Goal: Check status

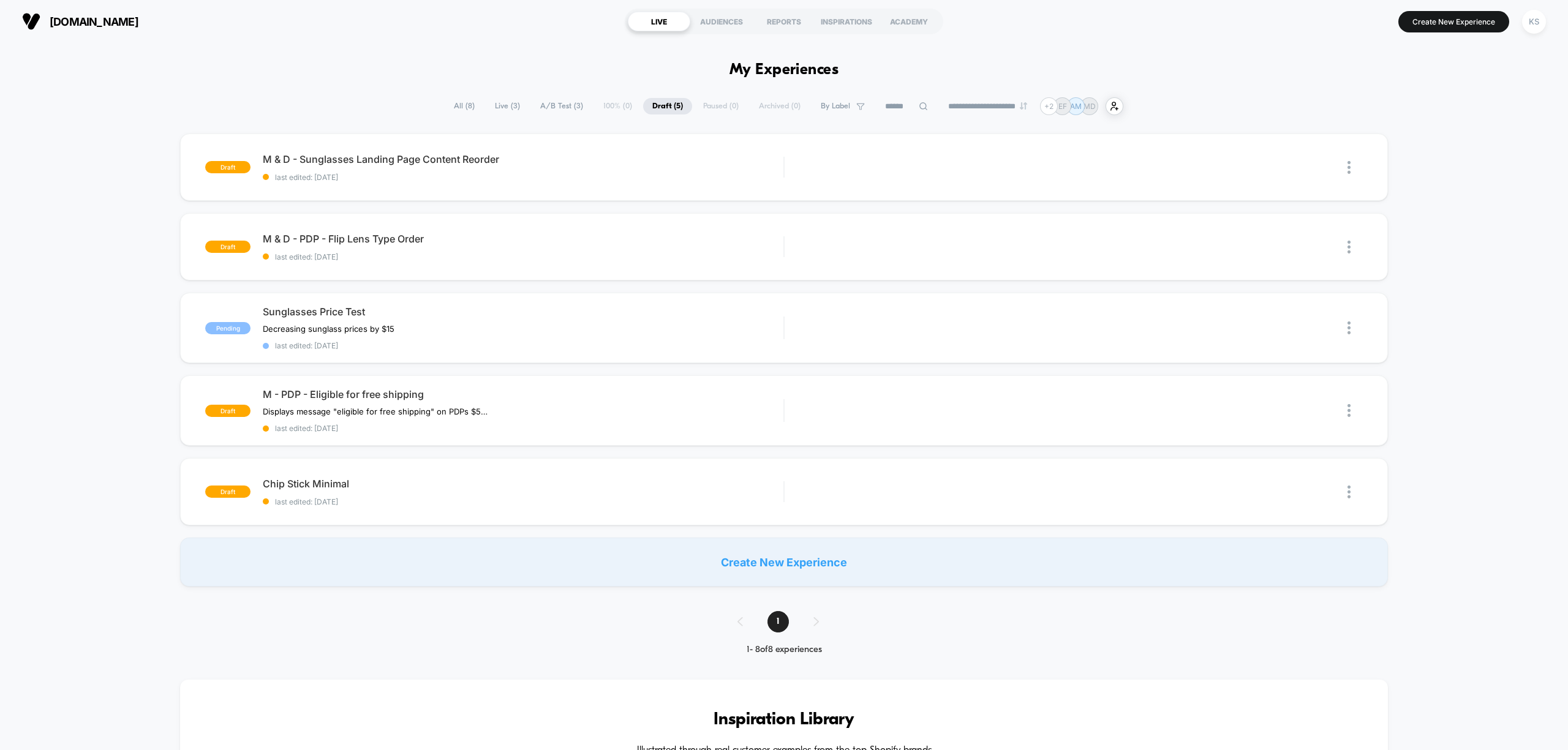
click at [461, 105] on span "All ( 8 )" at bounding box center [464, 106] width 39 height 17
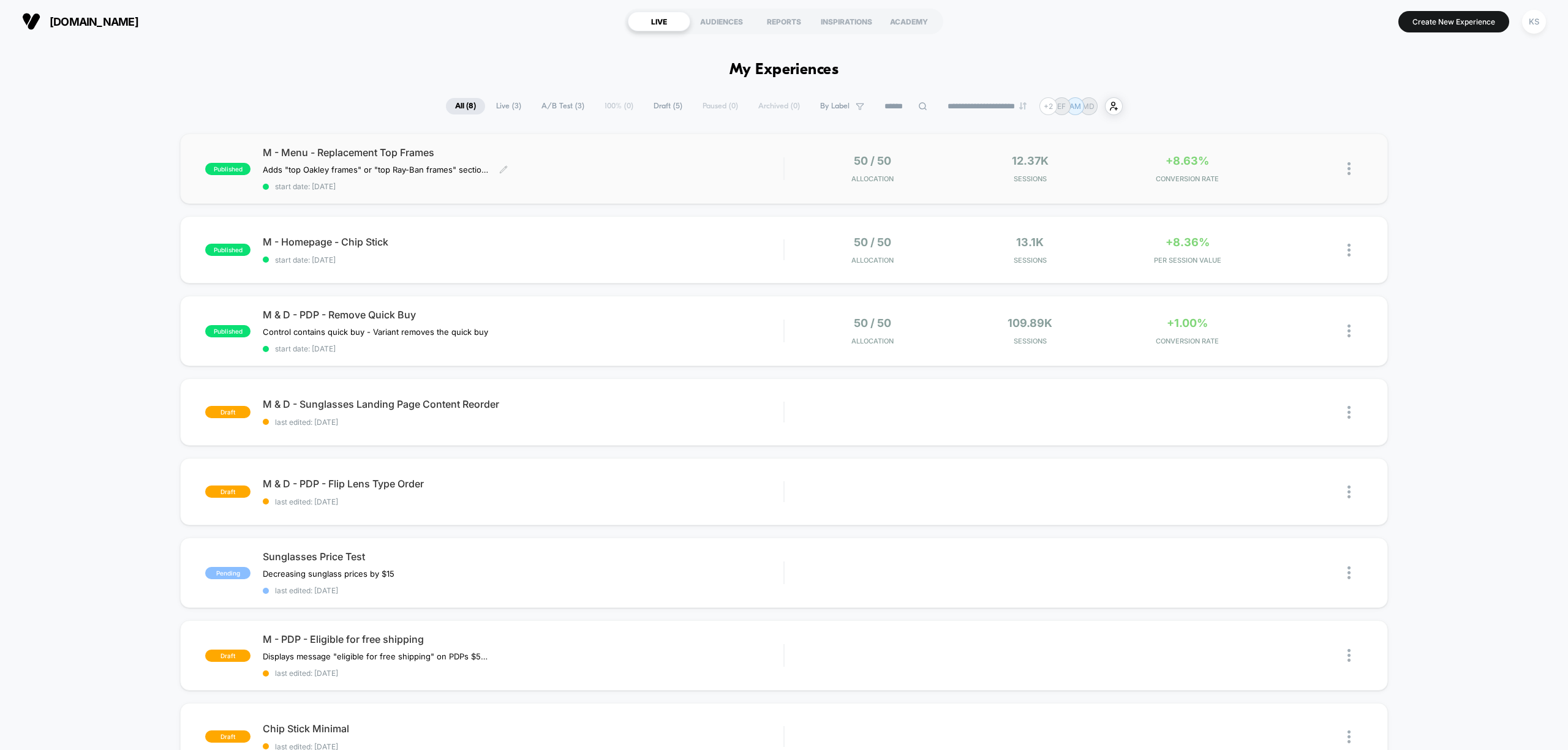
click at [622, 157] on span "M - Menu - Replacement Top Frames" at bounding box center [522, 152] width 520 height 12
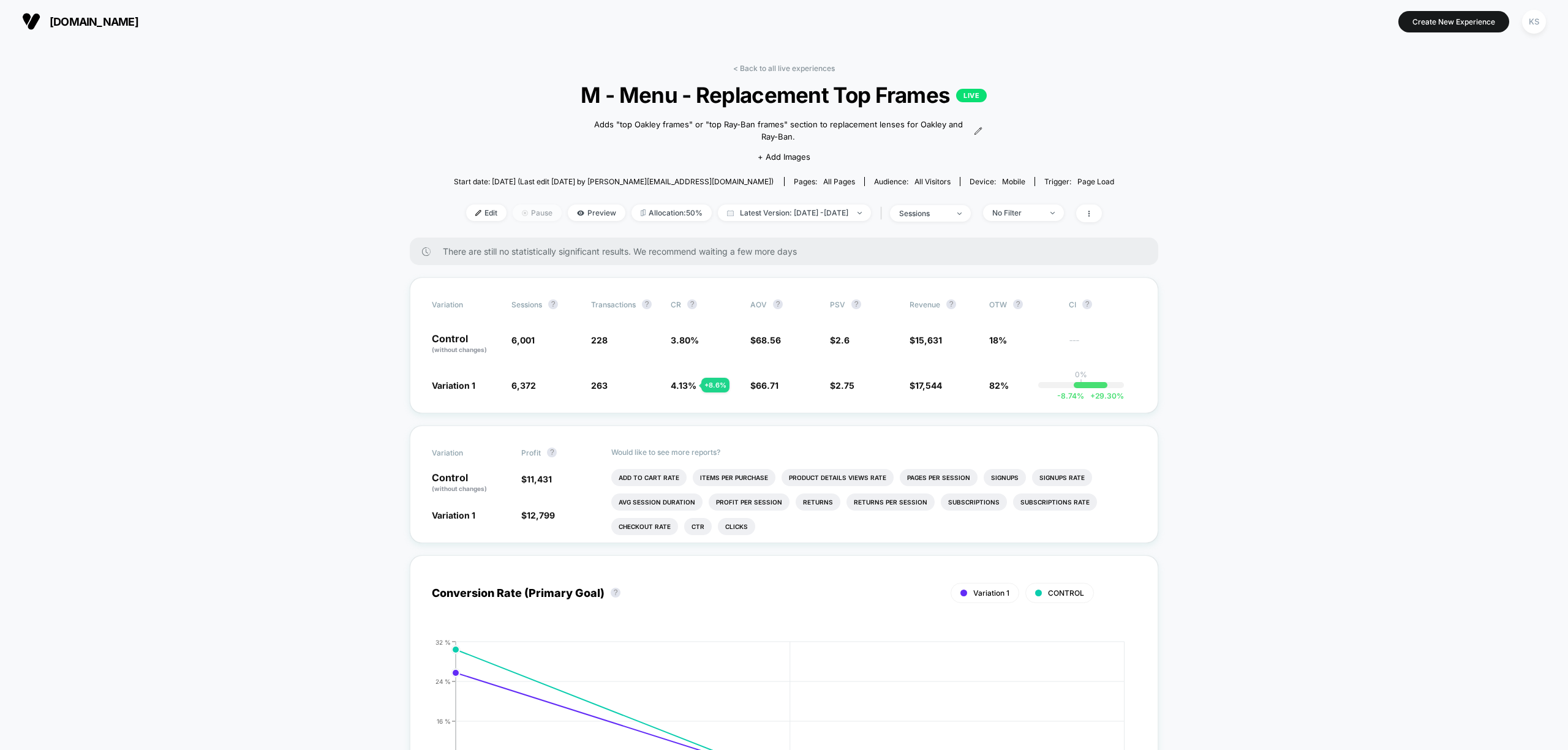
click at [513, 209] on span "Pause" at bounding box center [537, 212] width 49 height 17
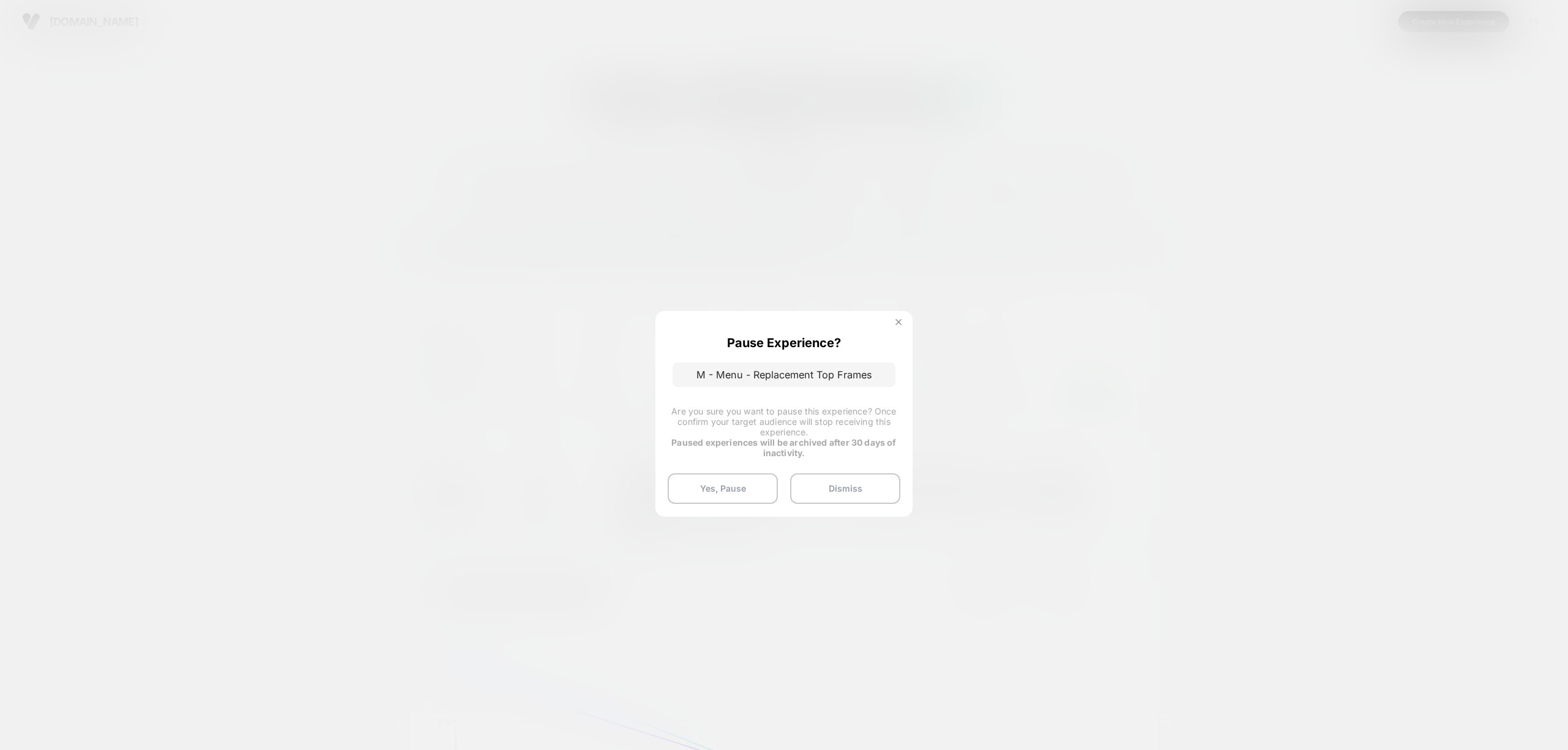
click at [897, 322] on img at bounding box center [898, 322] width 6 height 6
